Goal: Obtain resource: Download file/media

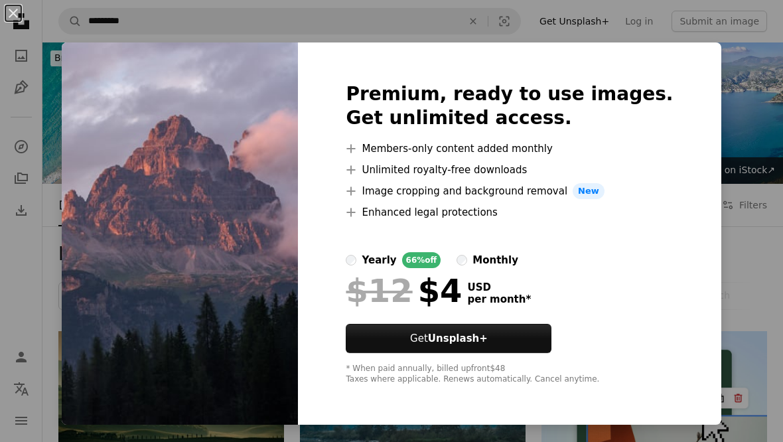
scroll to position [988, 0]
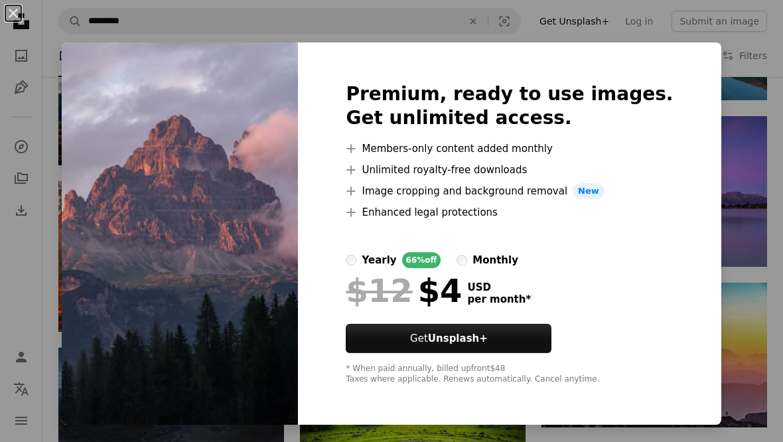
click at [571, 441] on div "An X shape Premium, ready to use images. Get unlimited access. A plus sign Memb…" at bounding box center [391, 221] width 783 height 442
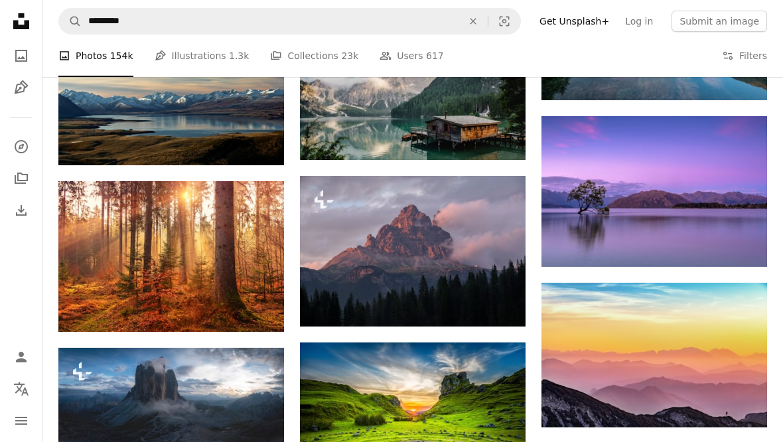
click at [417, 243] on img at bounding box center [413, 251] width 226 height 151
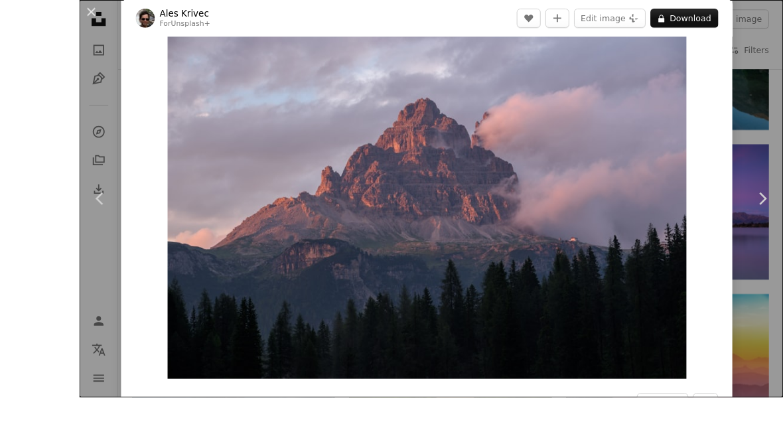
scroll to position [1056, 0]
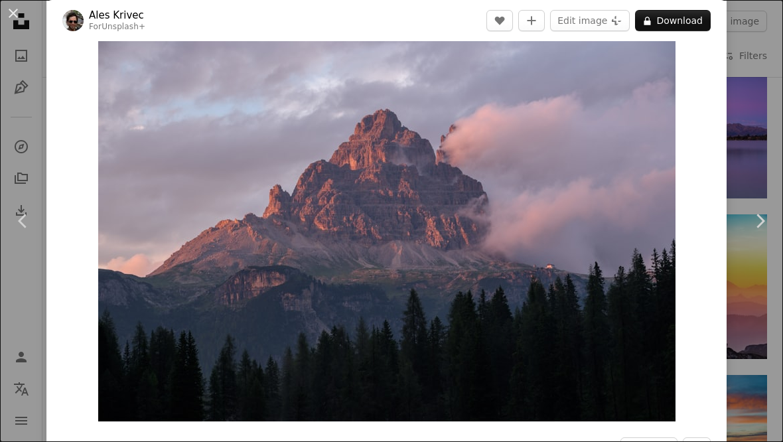
click at [756, 174] on div "An X shape Chevron left Chevron right Ales Krivec For Unsplash+ A heart A plus …" at bounding box center [391, 221] width 783 height 442
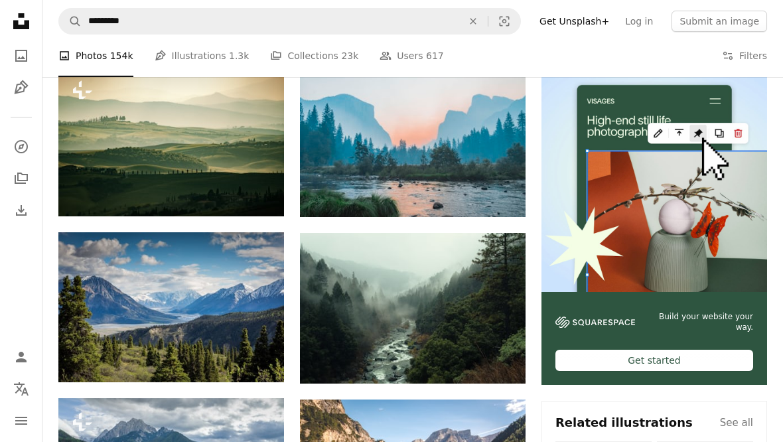
scroll to position [232, 0]
